Goal: Task Accomplishment & Management: Use online tool/utility

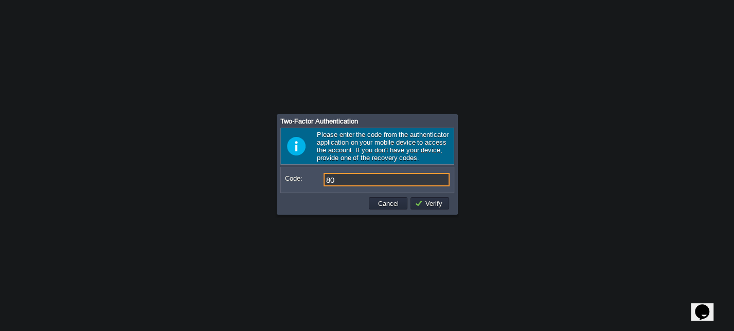
type input "8"
type input "606831"
click at [435, 208] on button "Verify" at bounding box center [430, 203] width 31 height 9
type input "544226"
click at [428, 200] on td "Verify" at bounding box center [429, 203] width 39 height 12
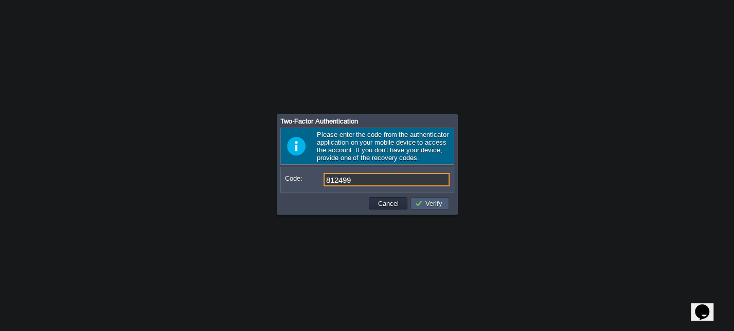
type input "812499"
click at [428, 203] on button "Verify" at bounding box center [430, 203] width 31 height 9
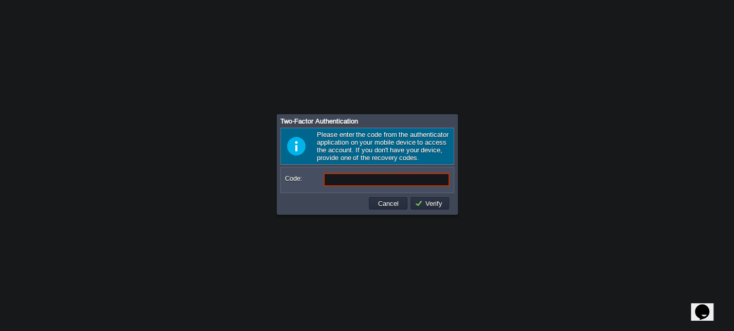
paste input "UCSYao"
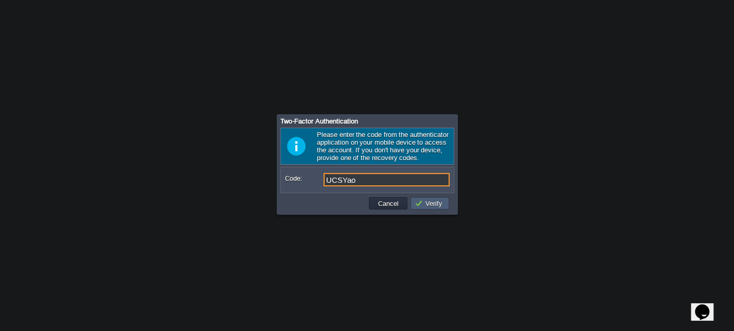
type input "UCSYao"
click at [429, 202] on button "Verify" at bounding box center [430, 203] width 31 height 9
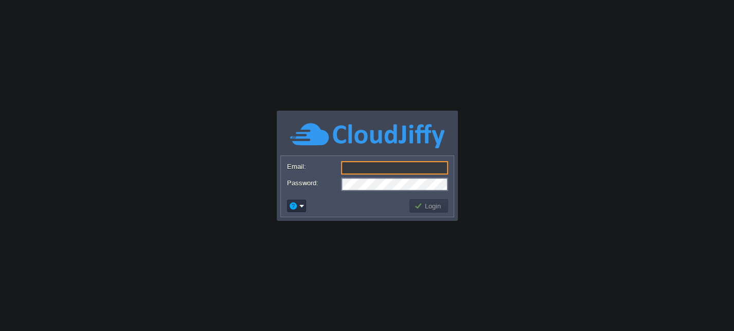
type input "[EMAIL_ADDRESS][DOMAIN_NAME]"
click at [422, 205] on button "Login" at bounding box center [429, 205] width 30 height 9
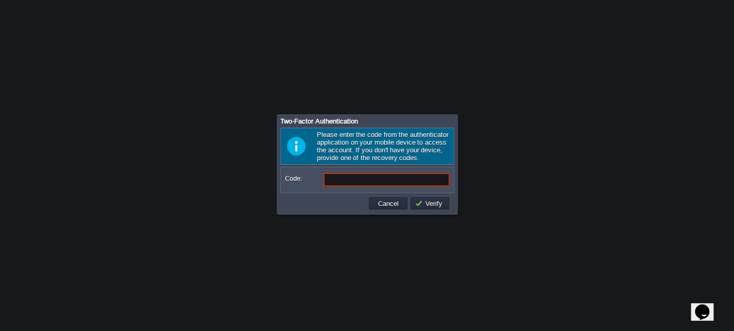
click at [338, 177] on input "Code:" at bounding box center [387, 179] width 126 height 13
paste input "9XMLXK"
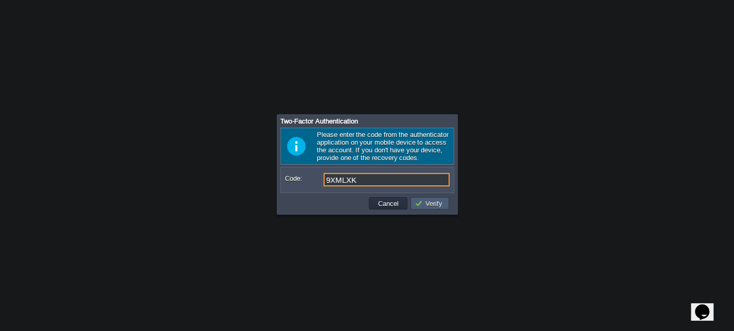
type input "9XMLXK"
click at [428, 201] on button "Verify" at bounding box center [430, 203] width 31 height 9
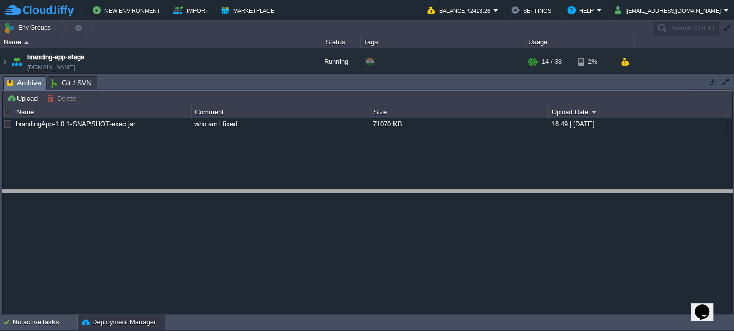
drag, startPoint x: 306, startPoint y: 80, endPoint x: 337, endPoint y: 207, distance: 131.0
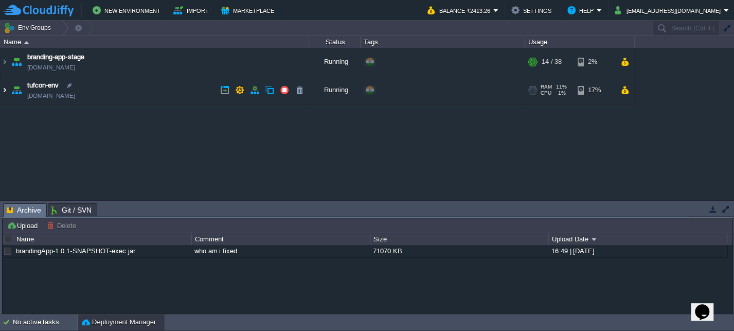
click at [3, 91] on img at bounding box center [5, 90] width 8 height 28
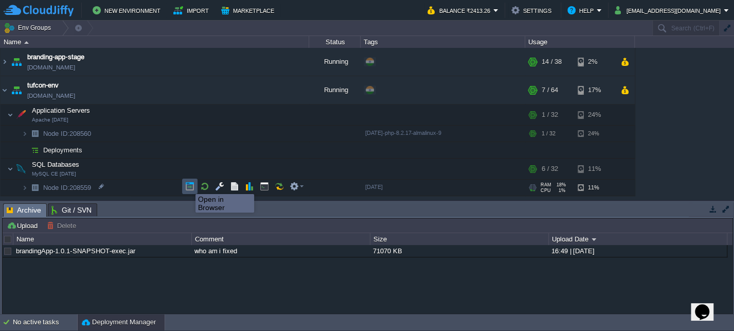
click at [188, 185] on button "button" at bounding box center [189, 186] width 9 height 9
